Goal: Transaction & Acquisition: Purchase product/service

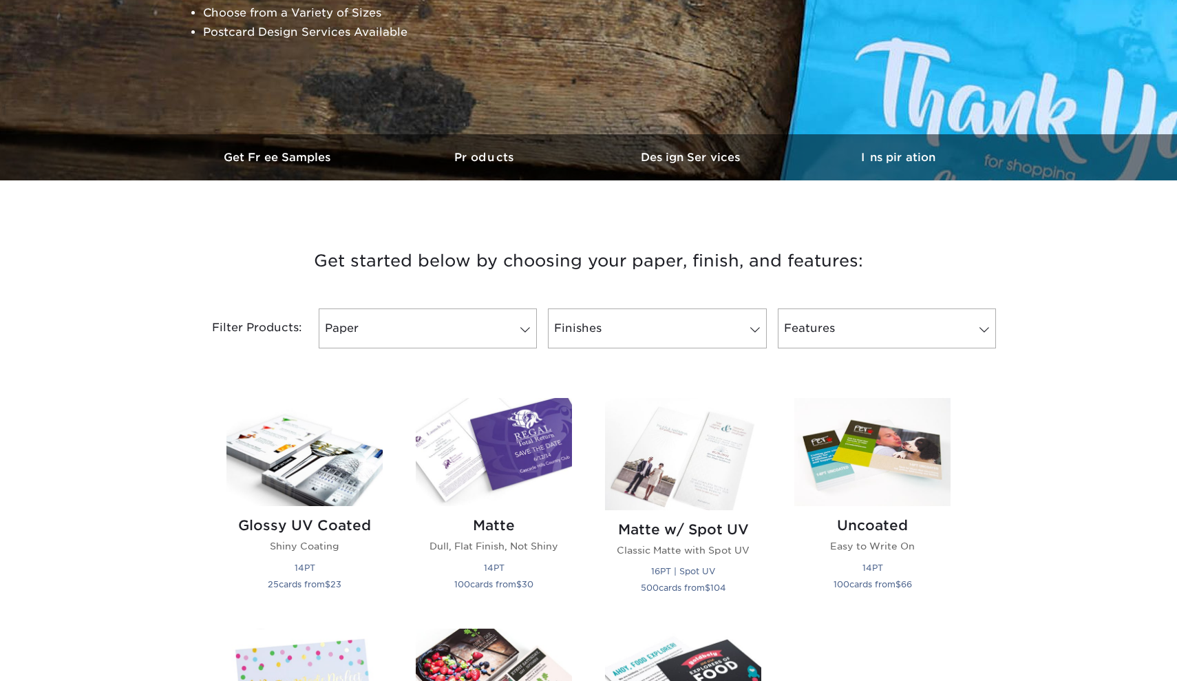
scroll to position [307, 0]
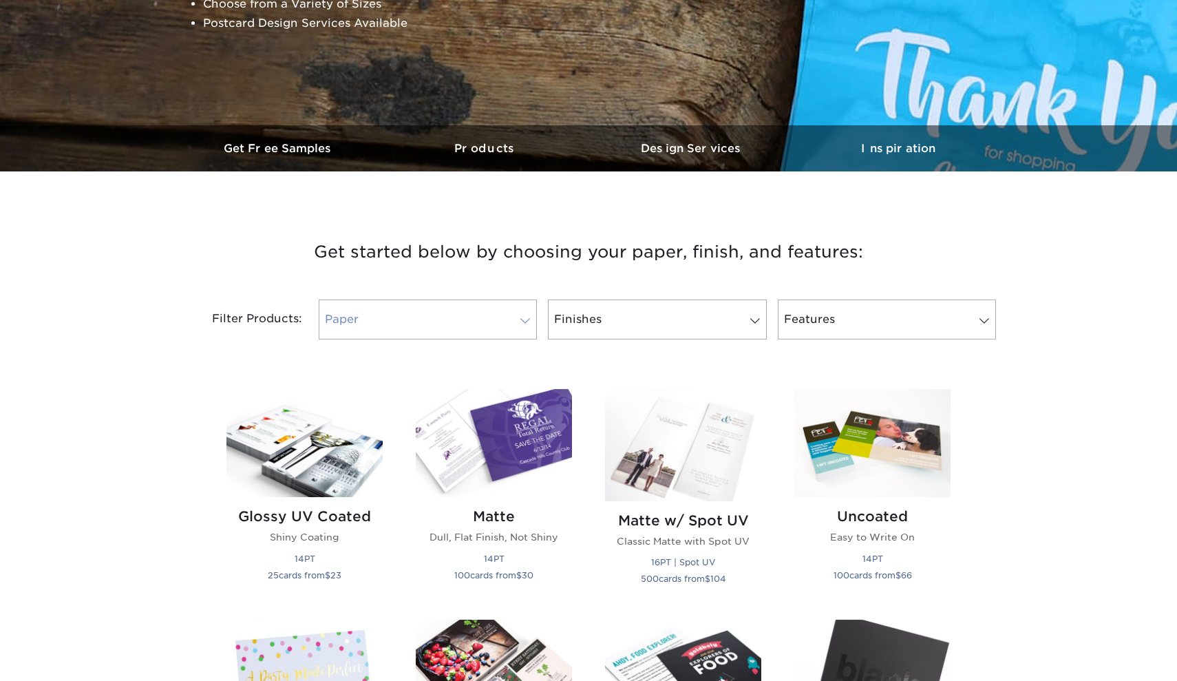
click at [459, 317] on link "Paper" at bounding box center [428, 319] width 218 height 40
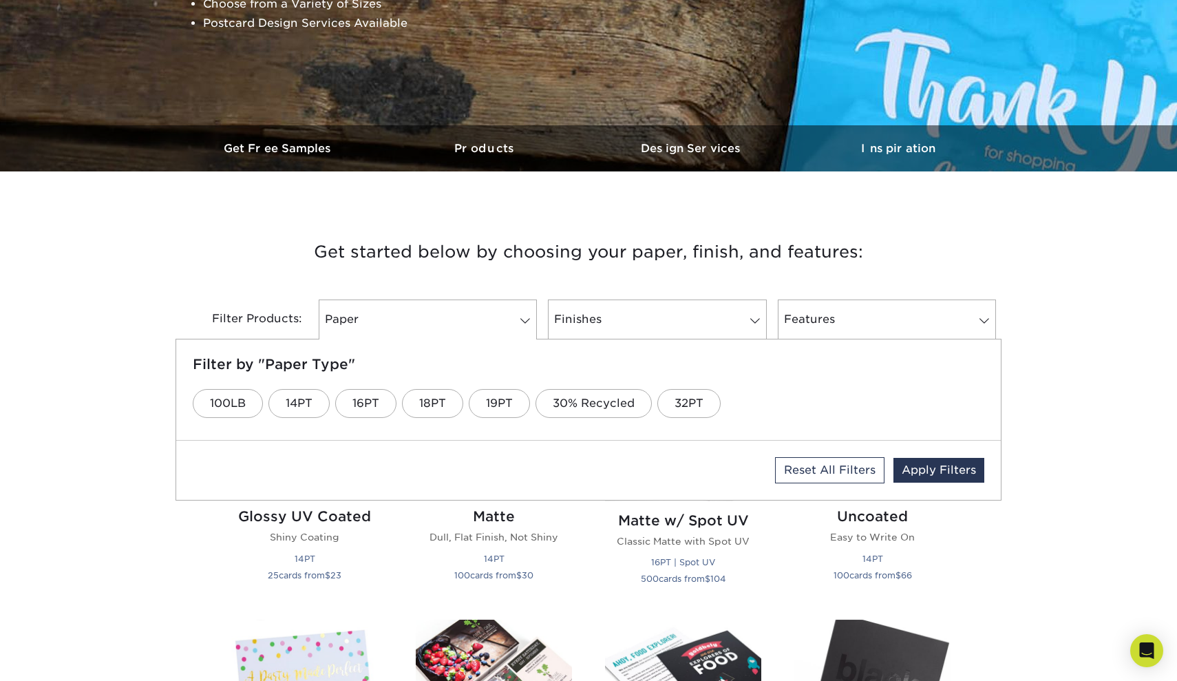
click at [476, 257] on h3 "Get started below by choosing your paper, finish, and features:" at bounding box center [588, 252] width 805 height 62
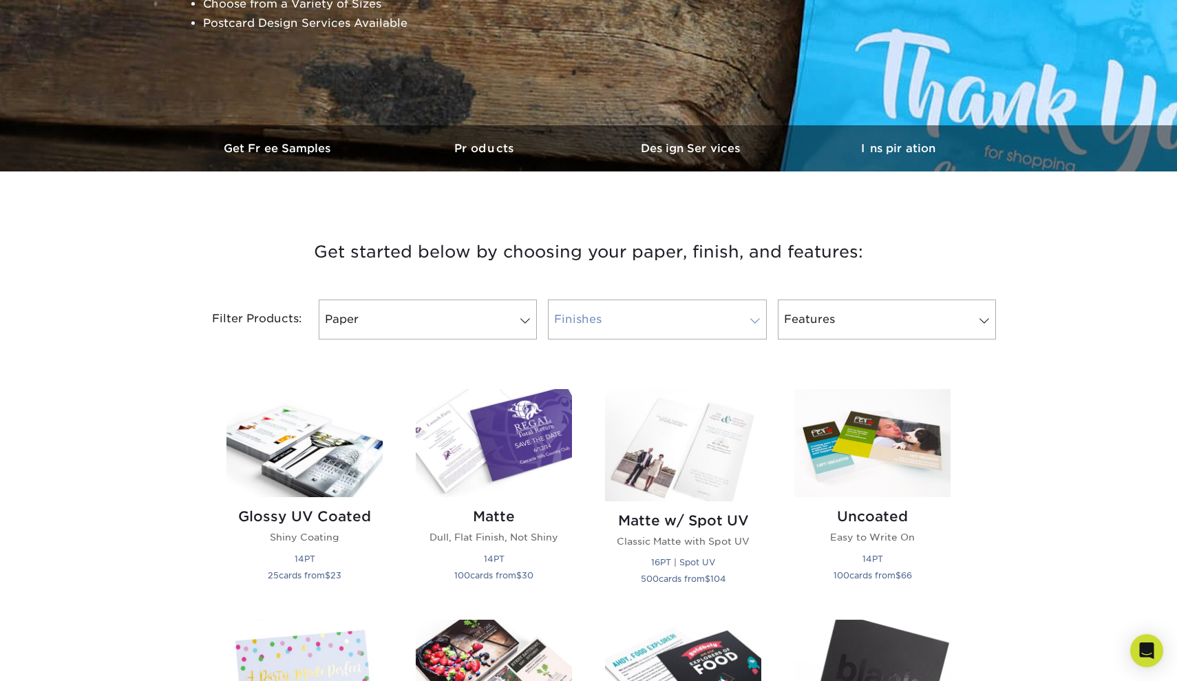
click at [632, 334] on link "Finishes" at bounding box center [657, 319] width 218 height 40
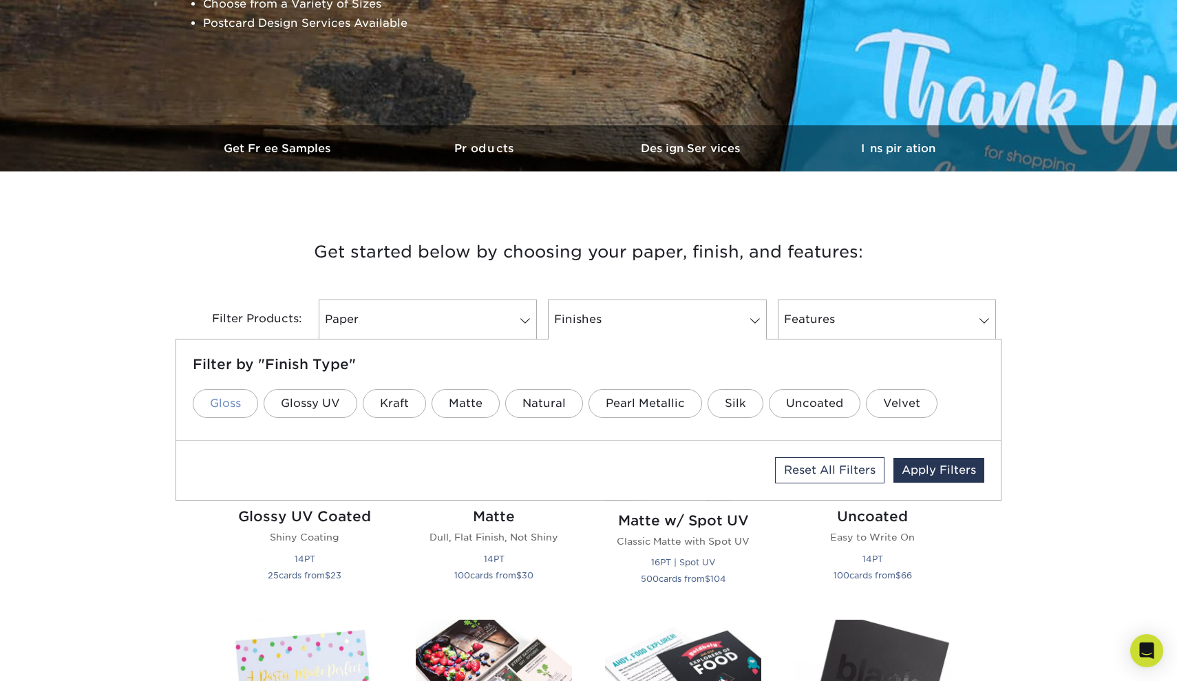
click at [234, 410] on link "Gloss" at bounding box center [225, 403] width 65 height 29
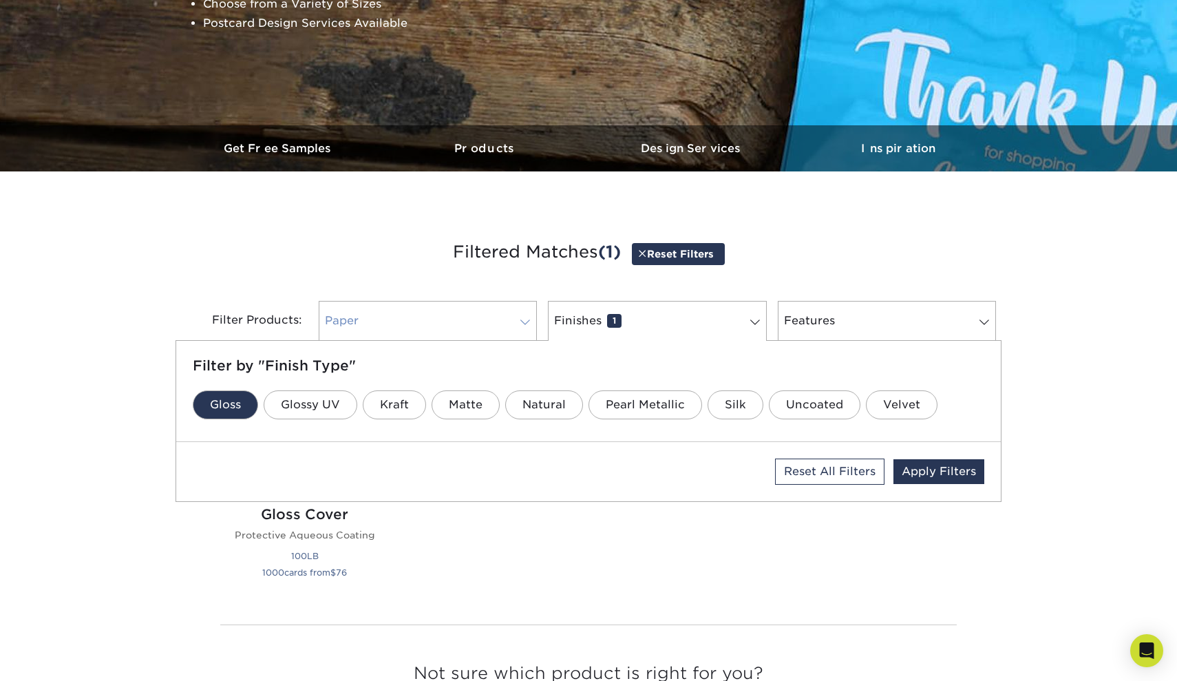
click at [417, 311] on link "Paper 0" at bounding box center [428, 321] width 218 height 40
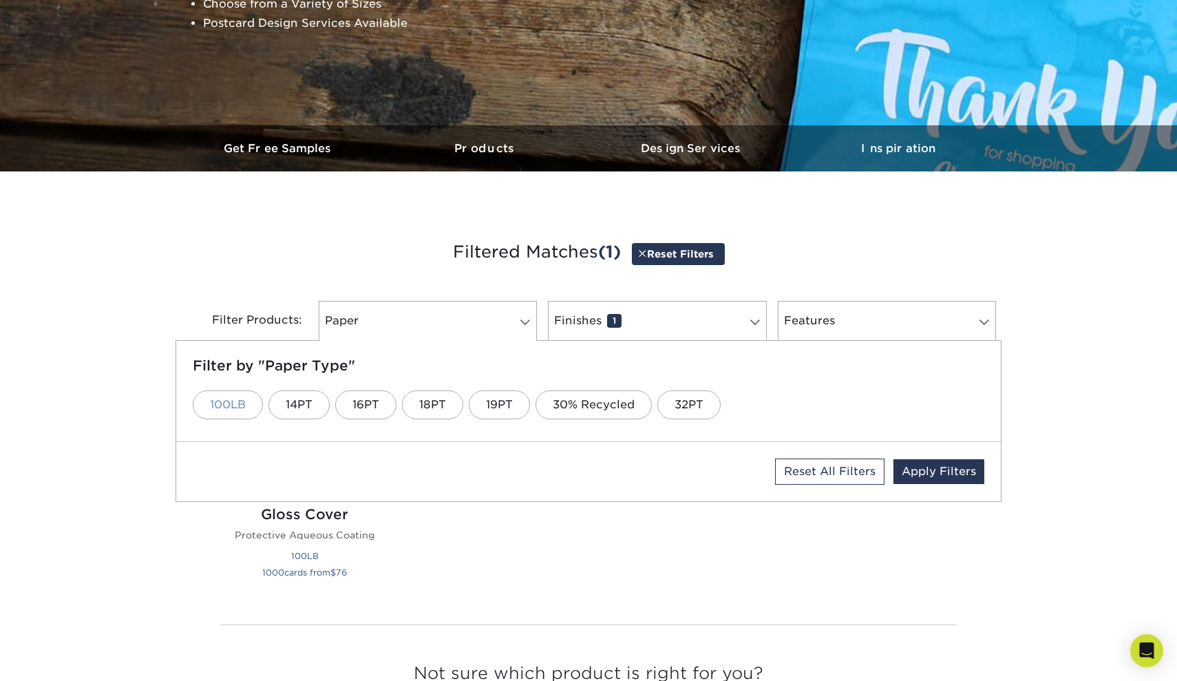
click at [219, 399] on link "100LB" at bounding box center [228, 404] width 70 height 29
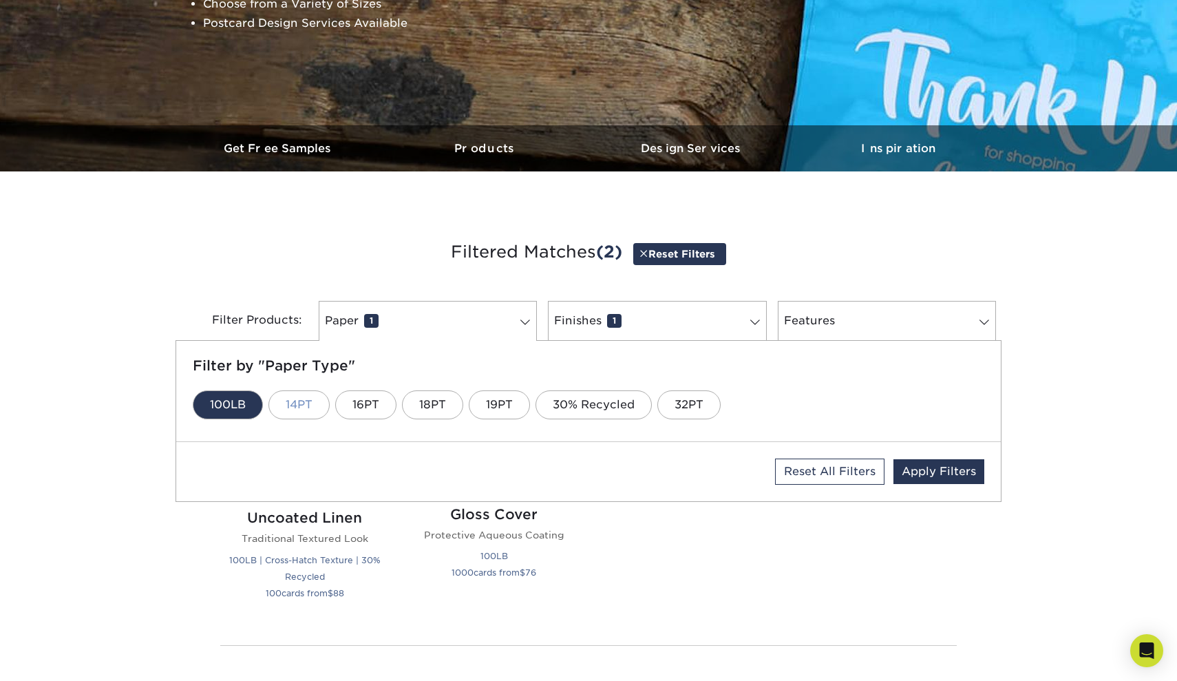
click at [312, 401] on link "14PT" at bounding box center [298, 404] width 61 height 29
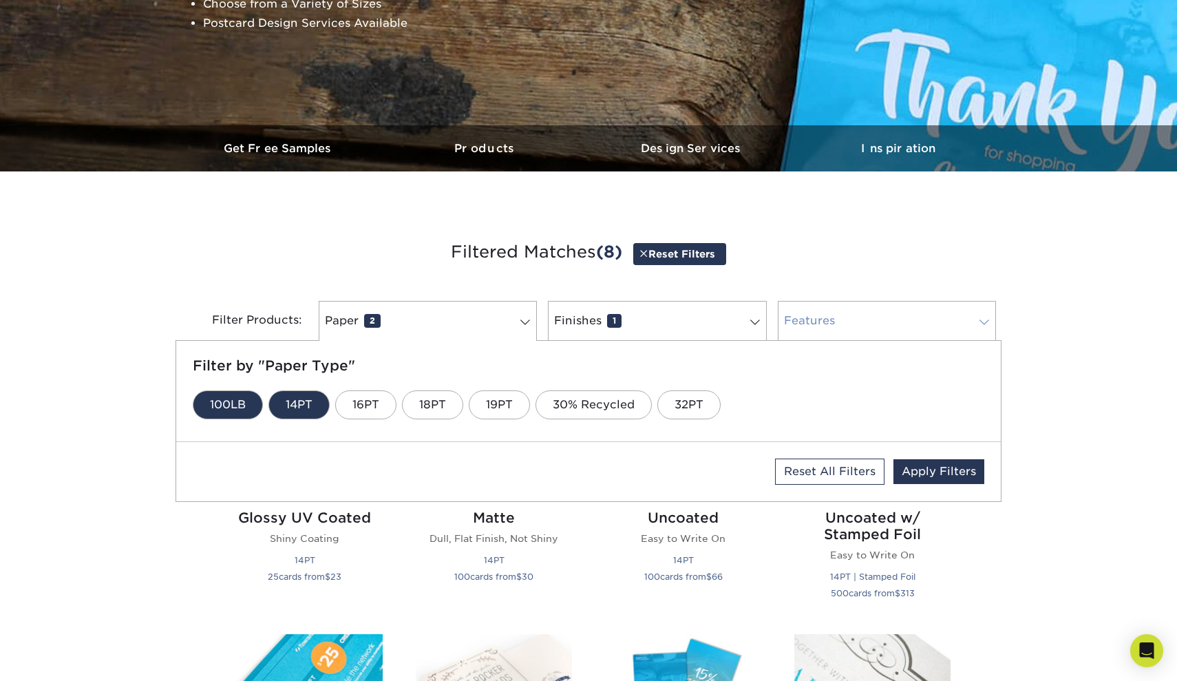
click at [858, 323] on link "Features 0" at bounding box center [887, 321] width 218 height 40
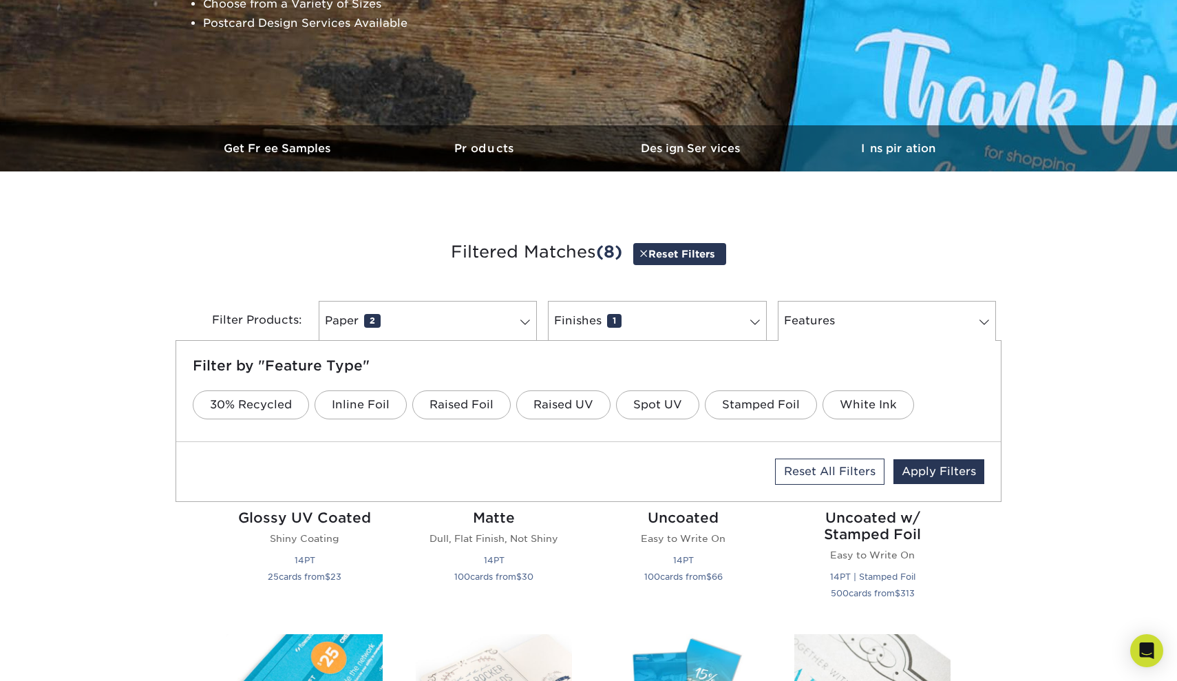
click at [294, 247] on h3 "Filtered Matches (8) Reset Filters" at bounding box center [588, 252] width 805 height 63
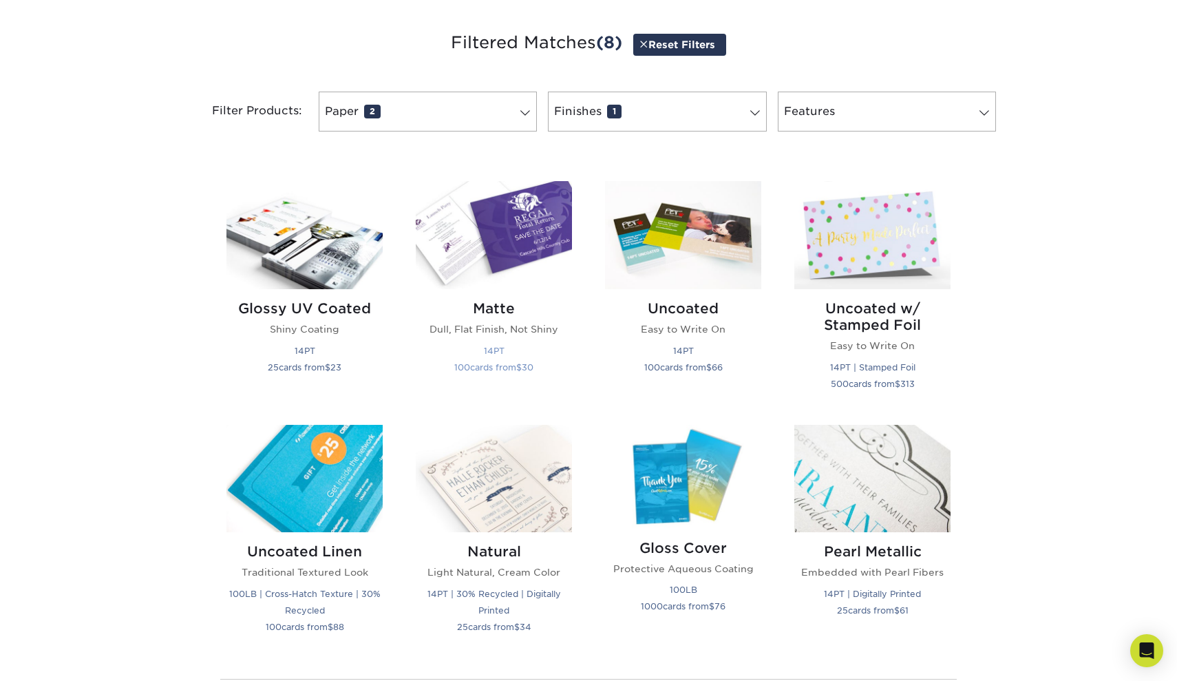
scroll to position [551, 0]
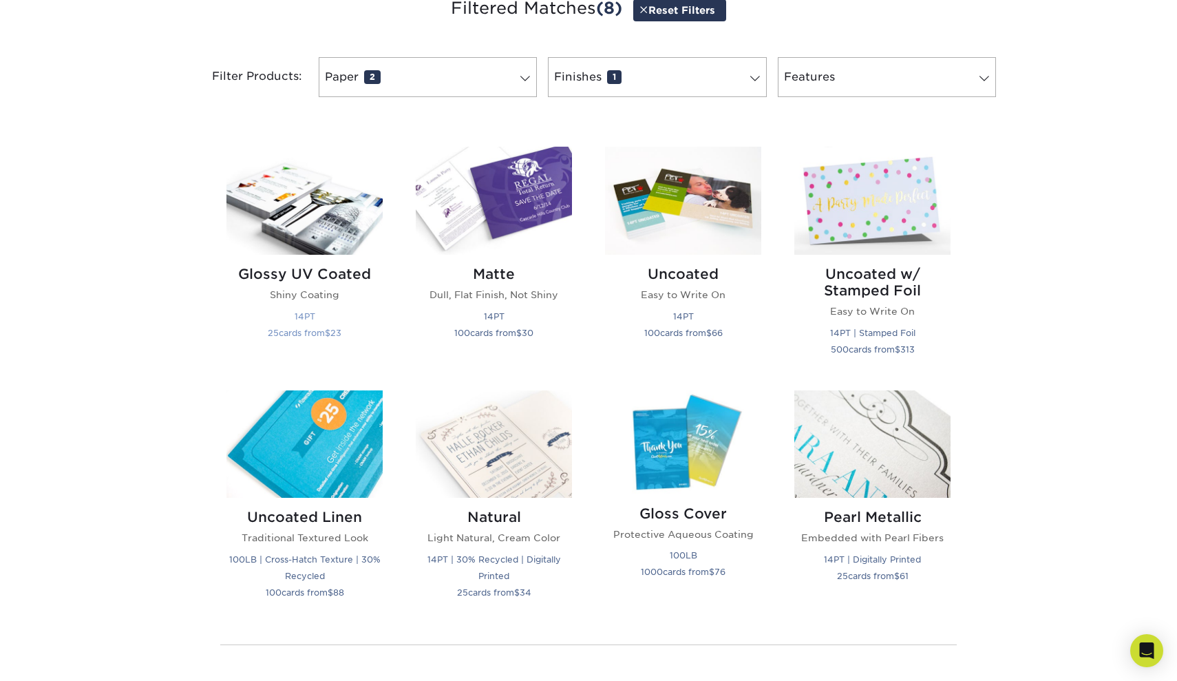
click at [317, 273] on h2 "Glossy UV Coated" at bounding box center [304, 274] width 156 height 17
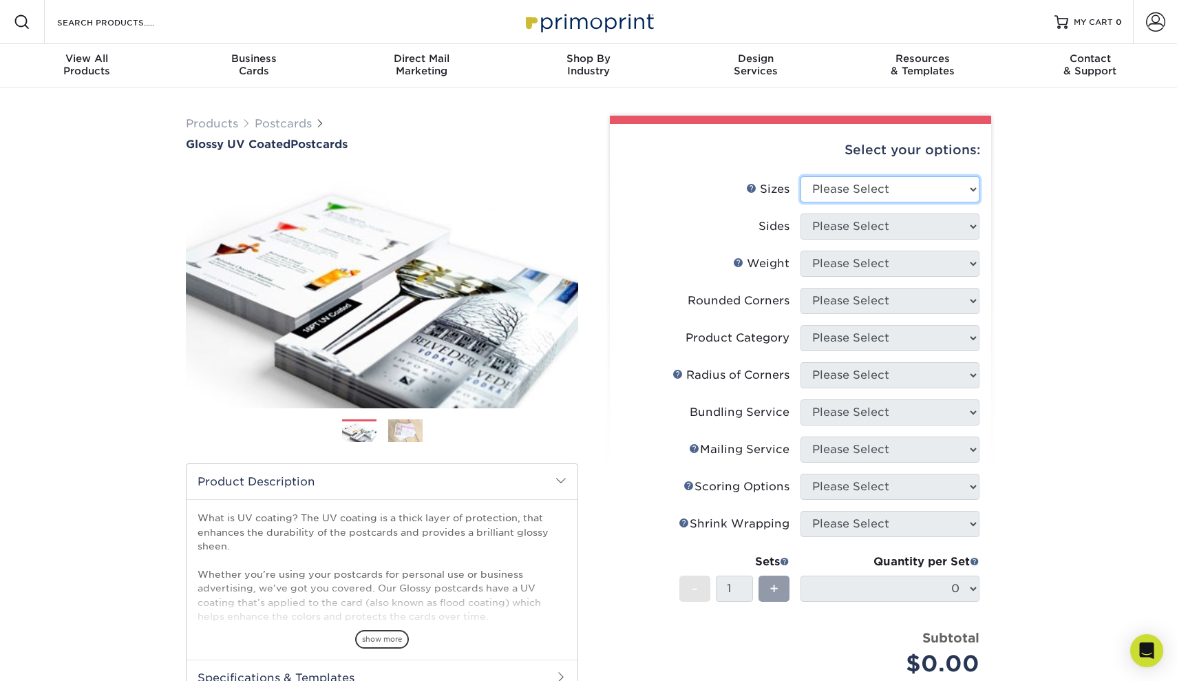
select select "6.00x8.00"
select select "32d3c223-f82c-492b-b915-ba065a00862f"
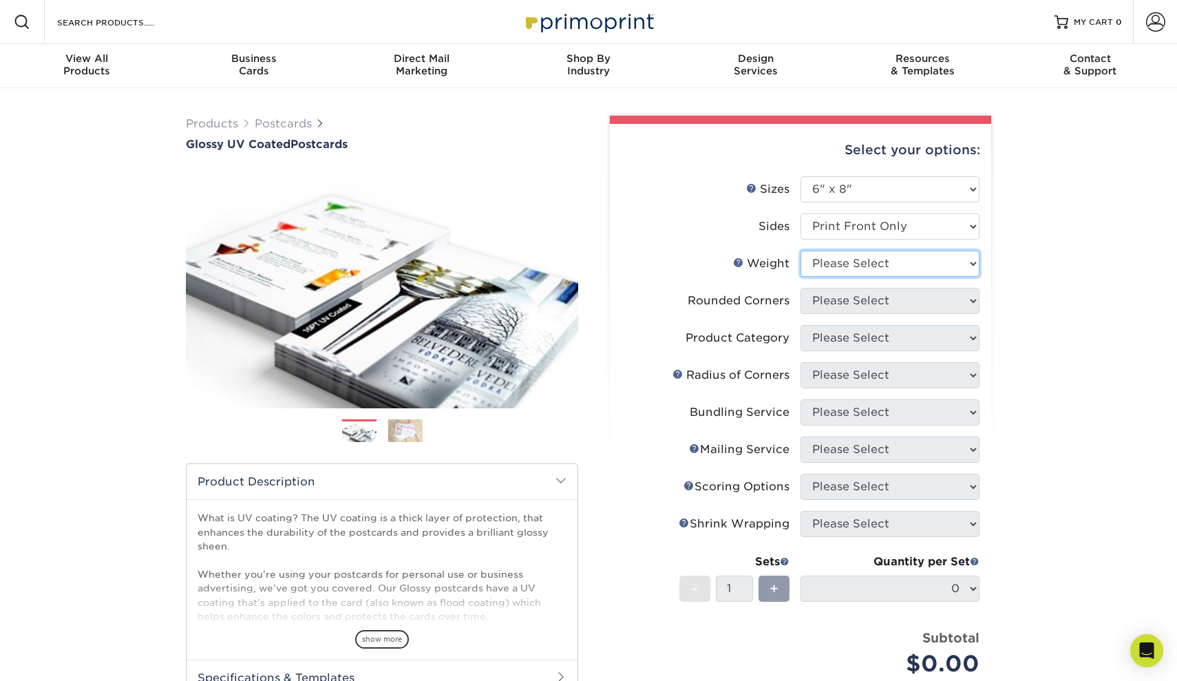
select select "14PT"
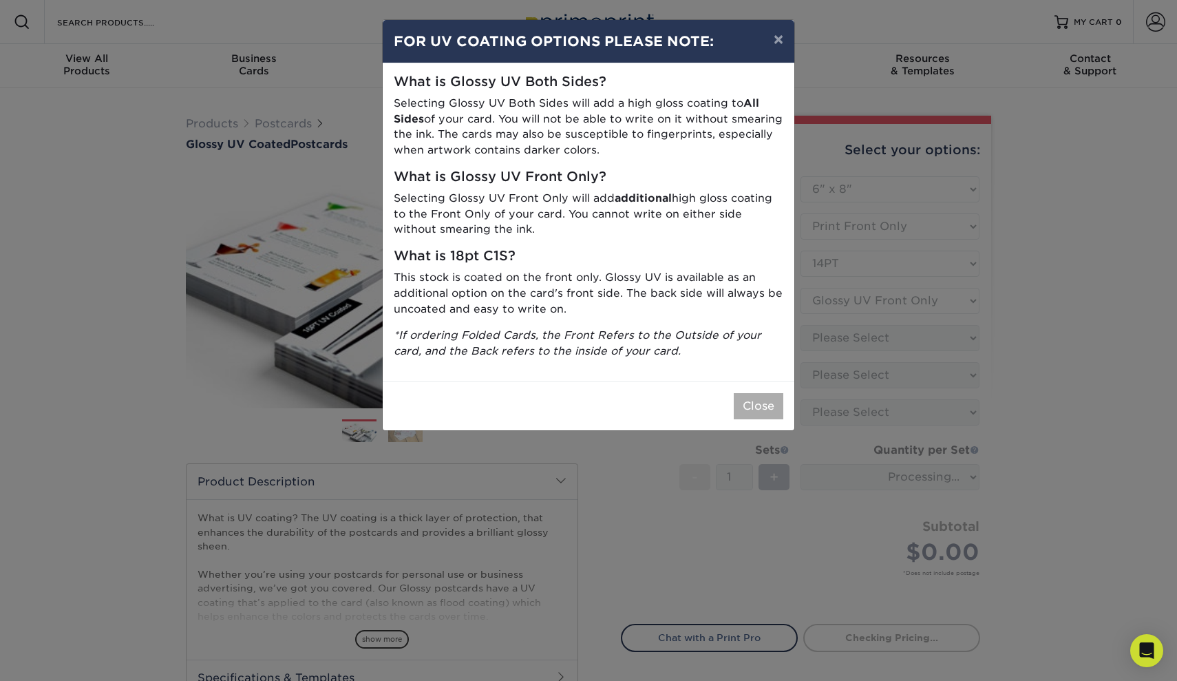
click at [758, 402] on button "Close" at bounding box center [759, 406] width 50 height 26
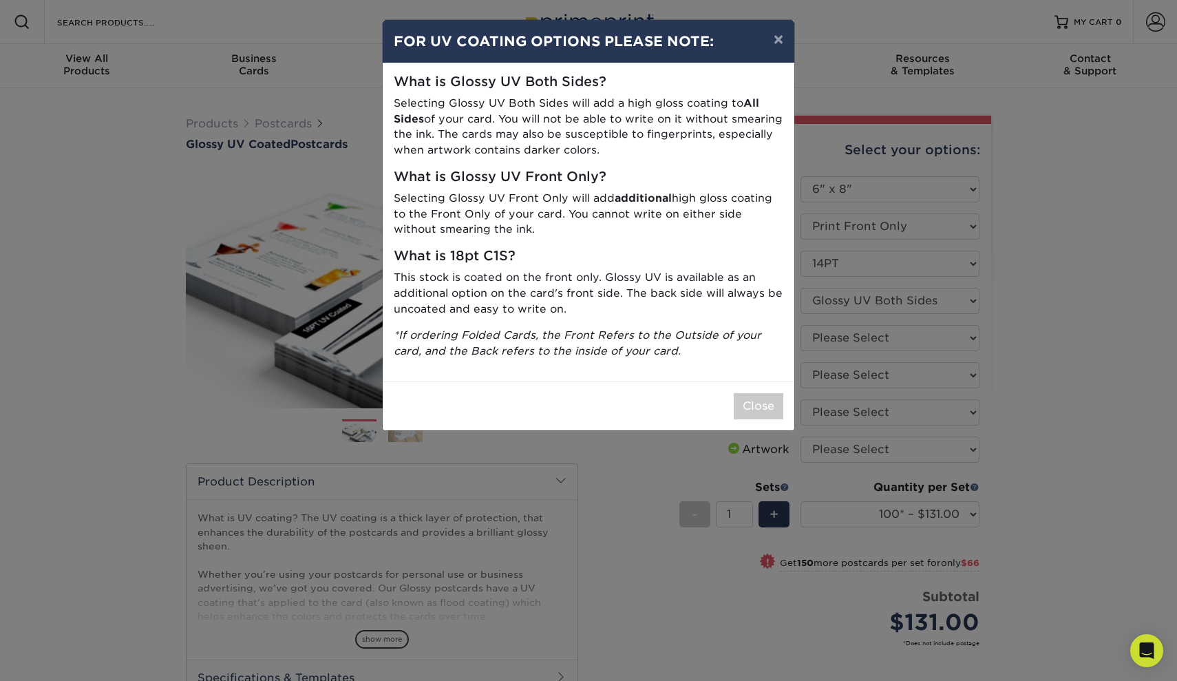
click at [862, 298] on div "× FOR UV COATING OPTIONS PLEASE NOTE: What is Glossy UV Both Sides? Selecting G…" at bounding box center [588, 340] width 1177 height 681
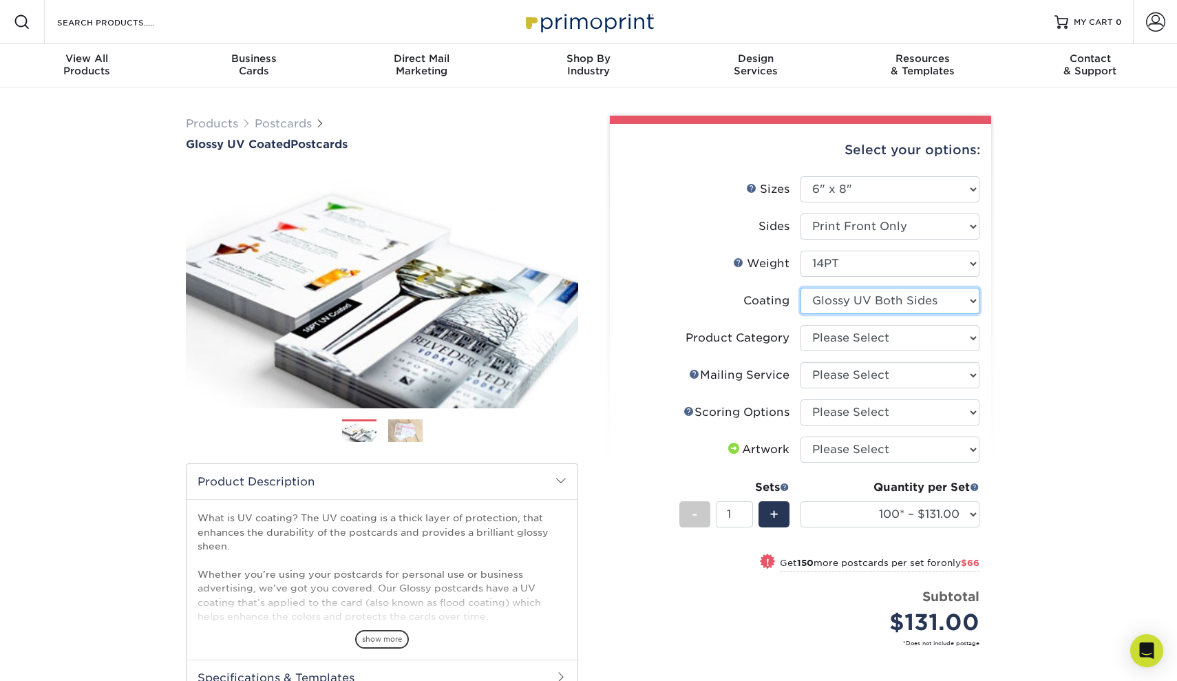
select select "1e8116af-acfc-44b1-83dc-8181aa338834"
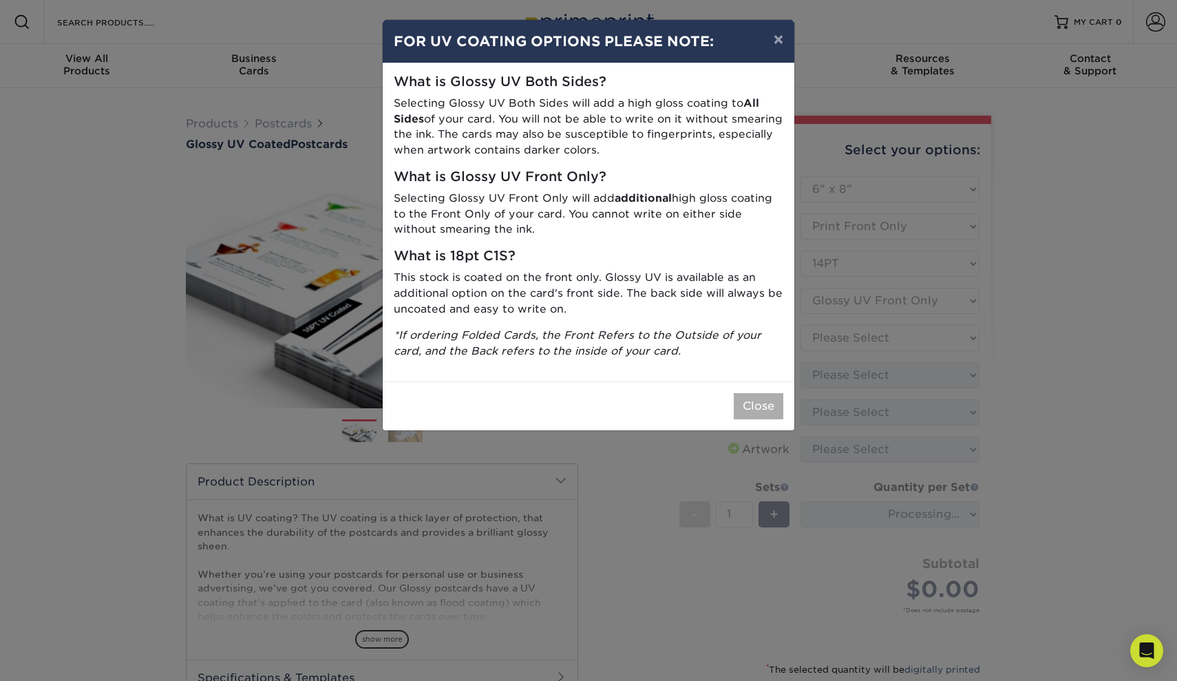
click at [759, 403] on button "Close" at bounding box center [759, 406] width 50 height 26
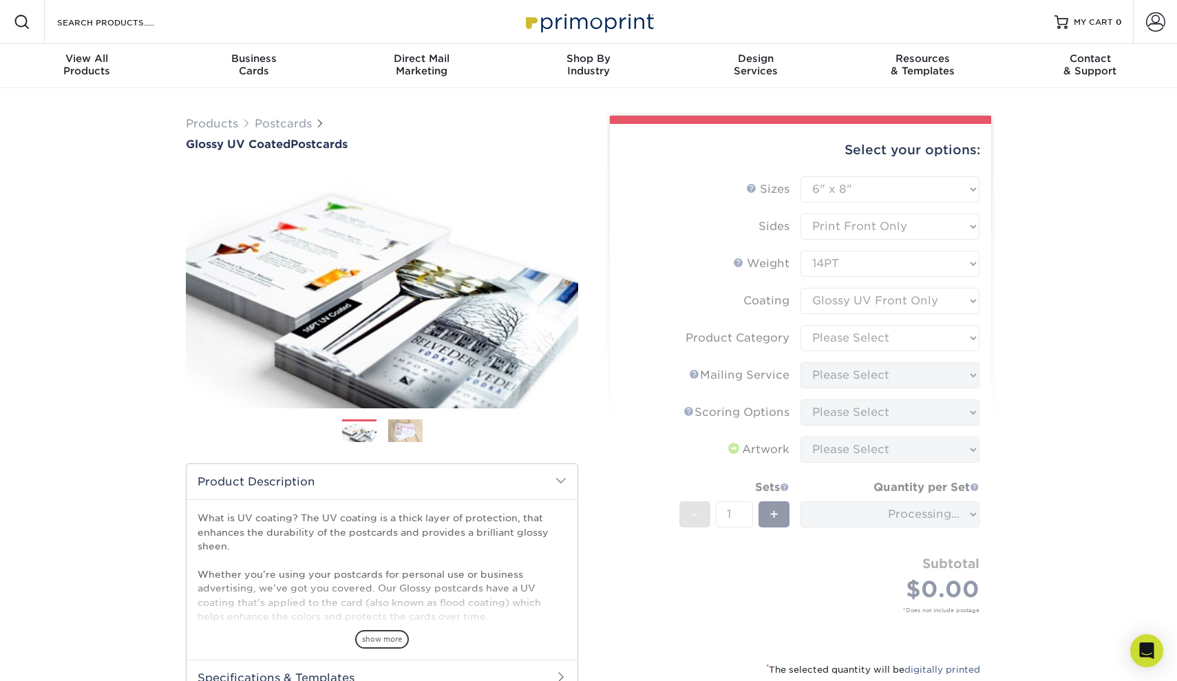
click at [872, 335] on form "Sizes Help Sizes Please Select 1.5" x 7" 2" x 4" 2" x 6" 2" x 7" 2" x 8" 2.12" …" at bounding box center [800, 410] width 359 height 469
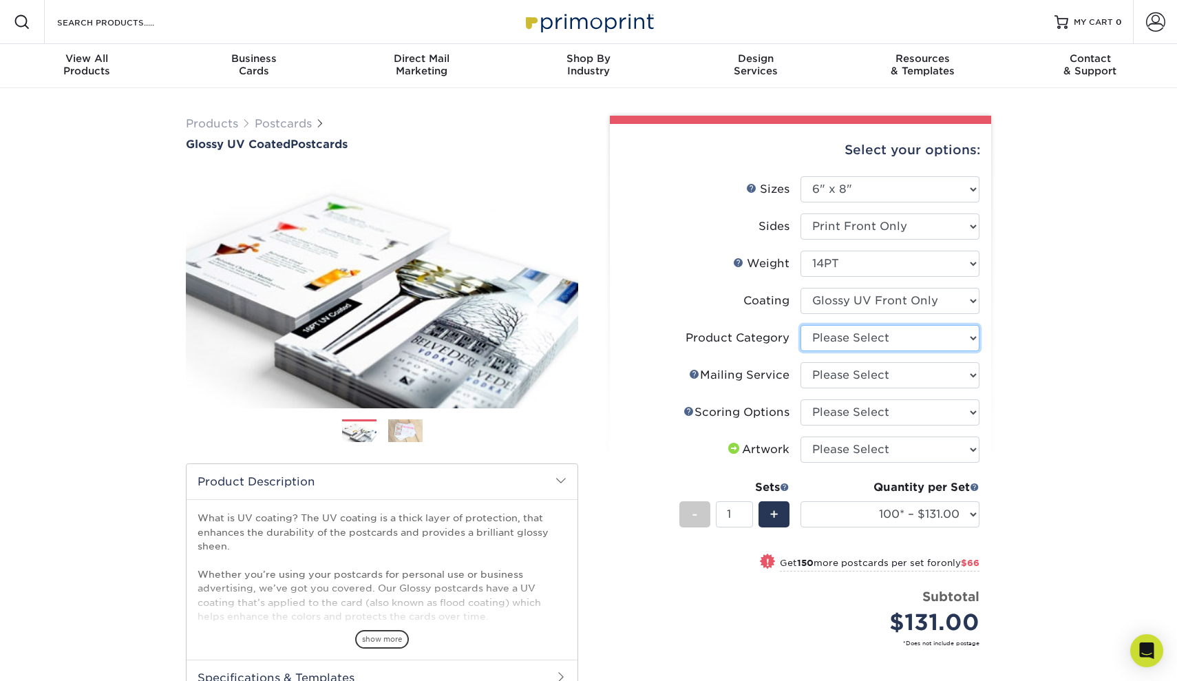
select select "9b7272e0-d6c8-4c3c-8e97-d3a1bcdab858"
select select "3e5e9bdd-d78a-4c28-a41d-fe1407925ca6"
select select "16ebe401-5398-422d-8cb0-f3adbb82deb5"
select select "upload"
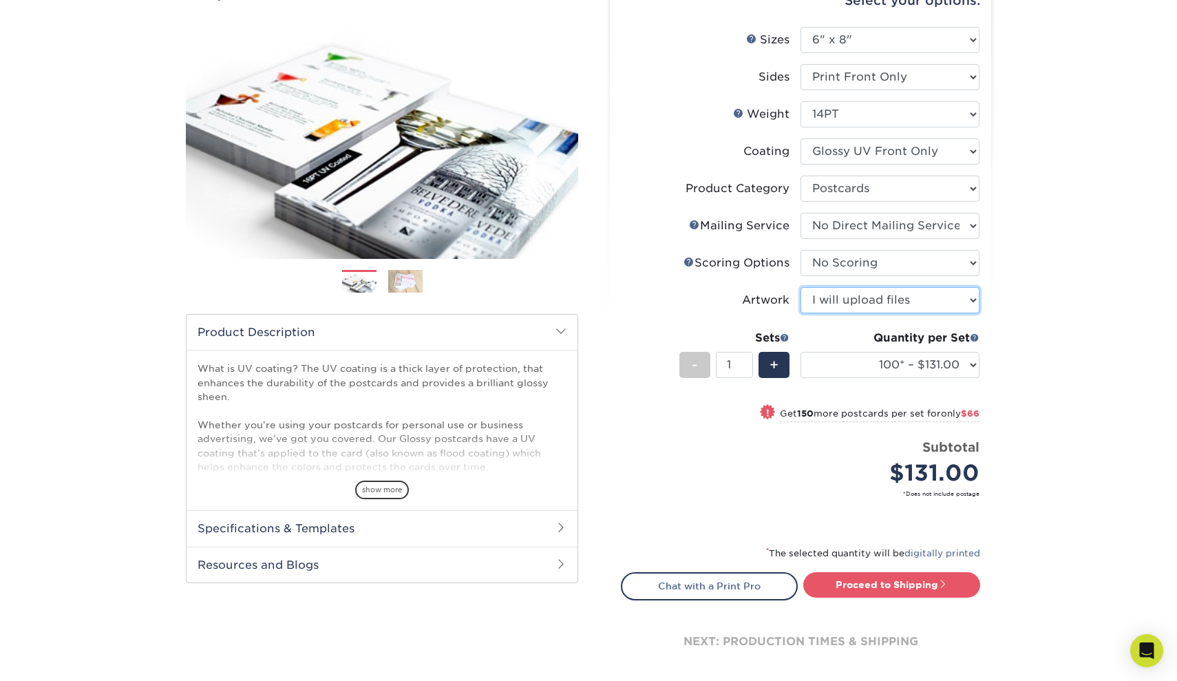
scroll to position [148, 0]
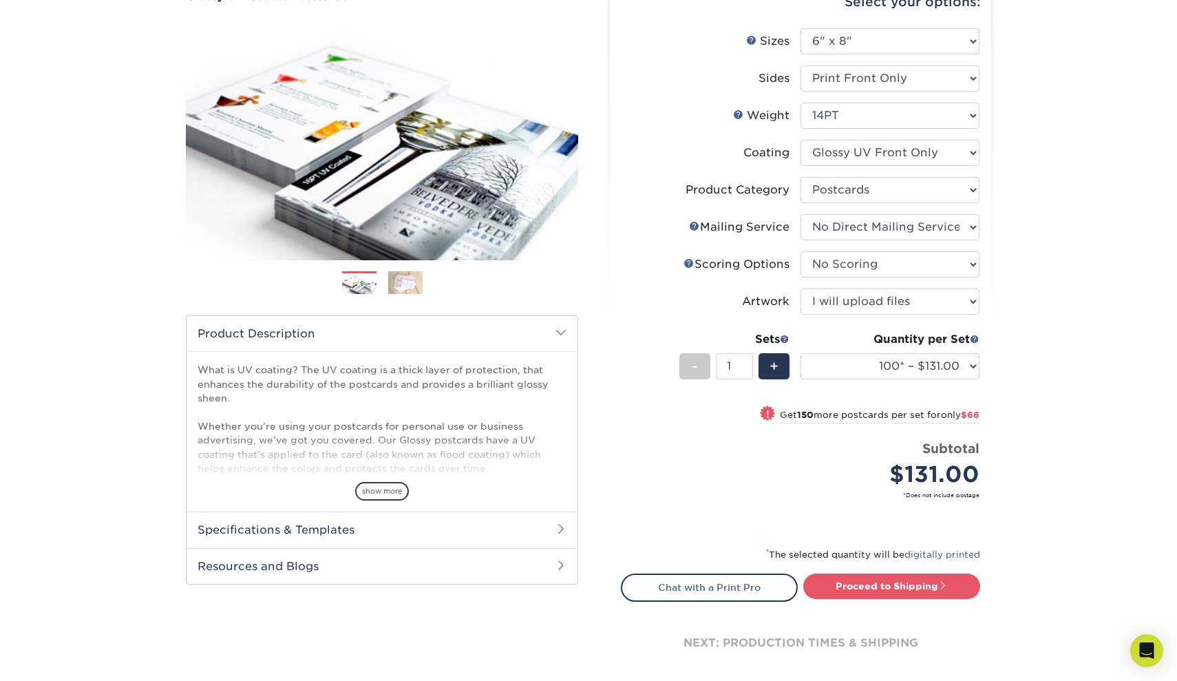
click at [860, 571] on div "* The selected quantity will be digitally printed" at bounding box center [800, 560] width 359 height 28
click at [862, 584] on link "Proceed to Shipping" at bounding box center [891, 585] width 177 height 25
type input "Set 1"
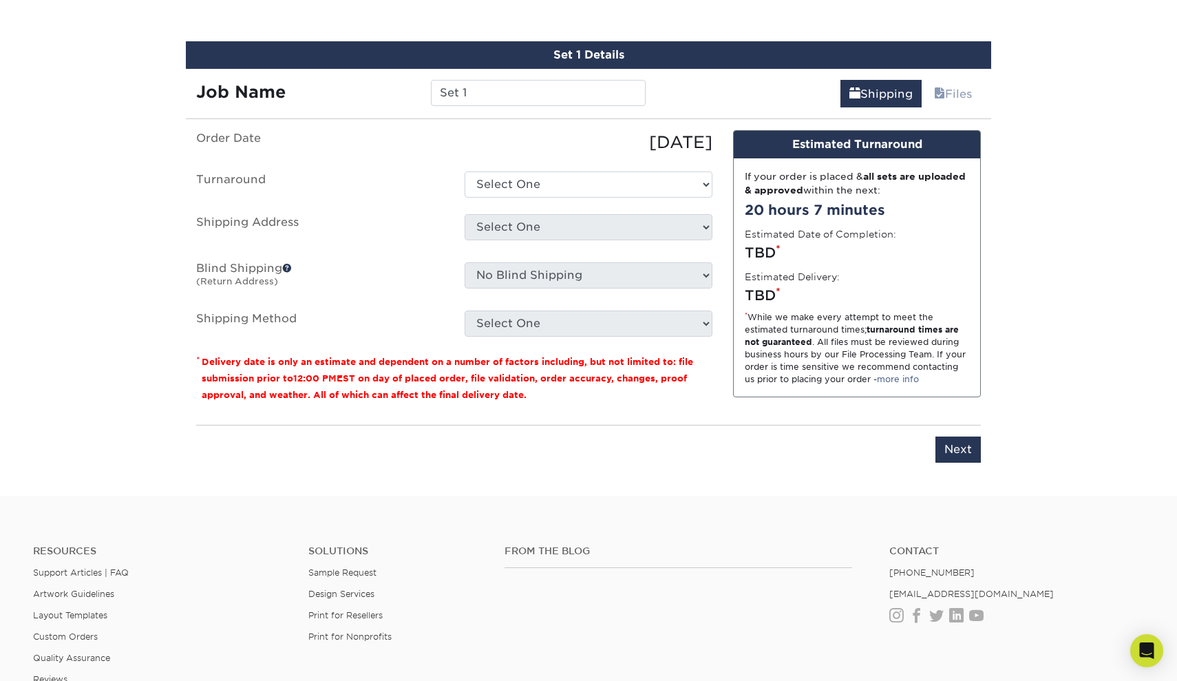
scroll to position [758, 0]
